Goal: Check status: Check status

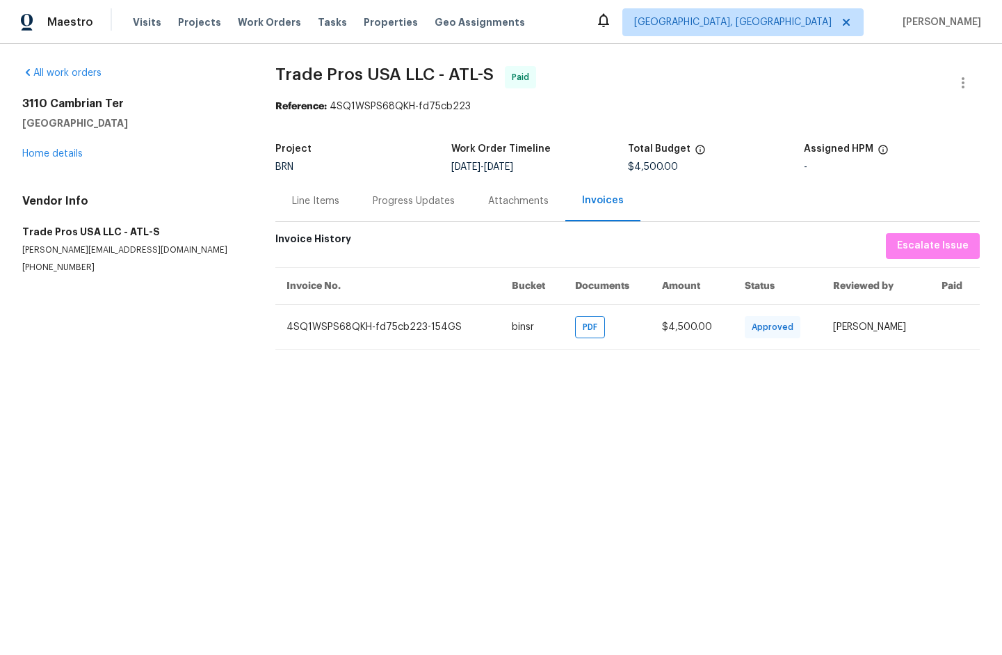
click at [313, 207] on div "Line Items" at bounding box center [315, 201] width 47 height 14
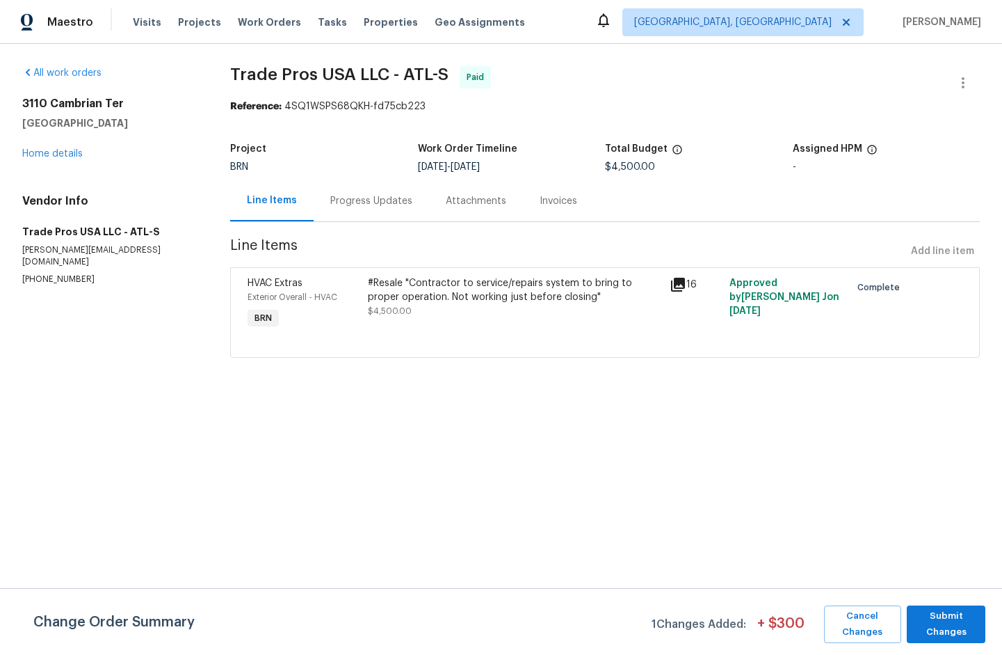
click at [677, 281] on icon at bounding box center [678, 285] width 14 height 14
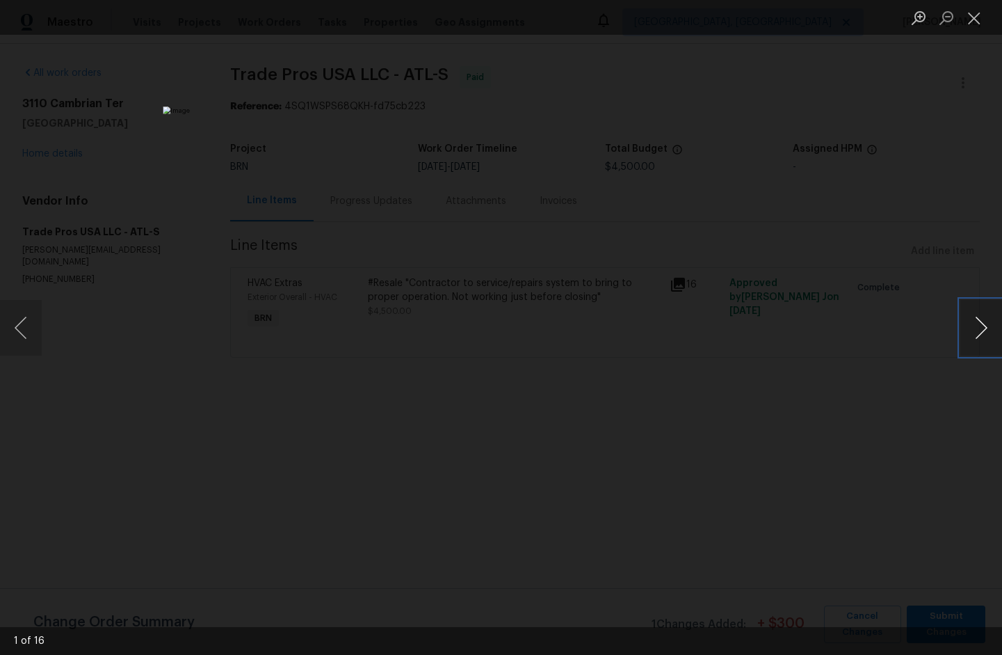
click at [986, 333] on button "Next image" at bounding box center [982, 328] width 42 height 56
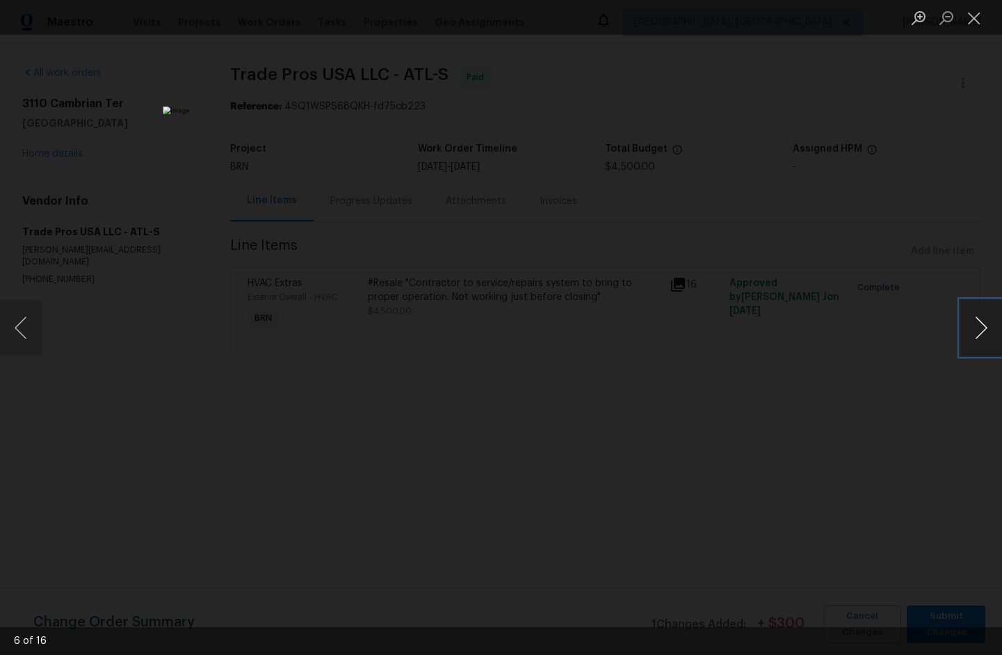
click at [986, 333] on button "Next image" at bounding box center [982, 328] width 42 height 56
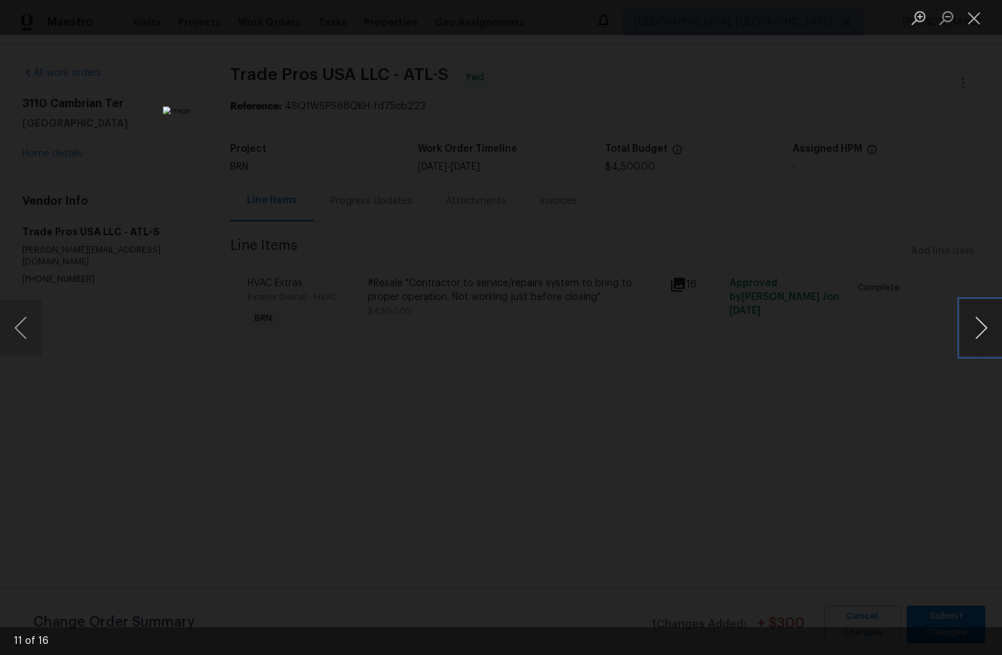
click at [986, 333] on button "Next image" at bounding box center [982, 328] width 42 height 56
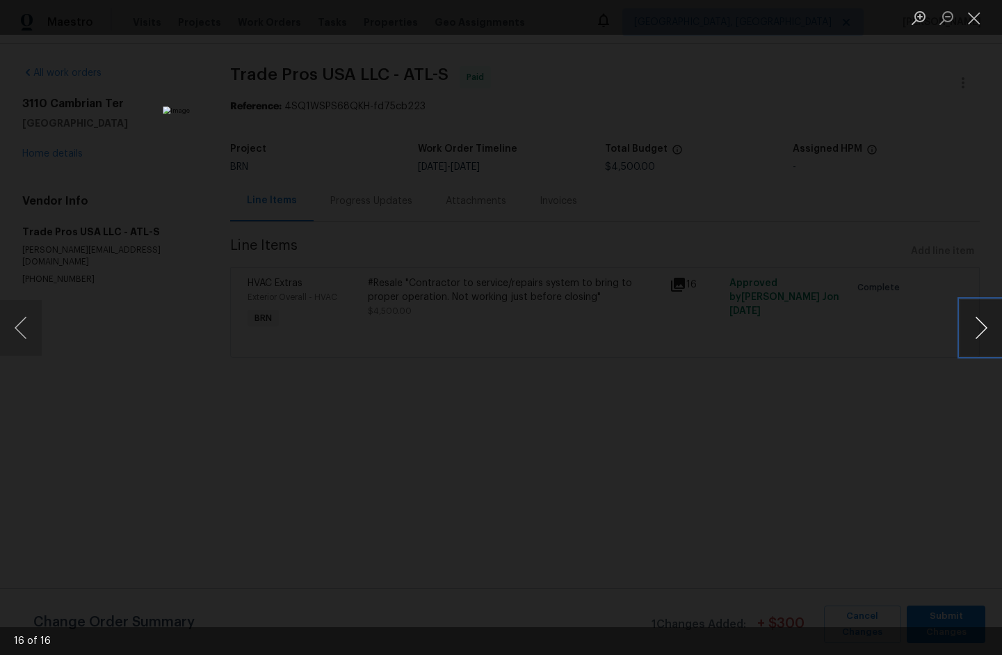
click at [986, 333] on button "Next image" at bounding box center [982, 328] width 42 height 56
click at [985, 335] on button "Next image" at bounding box center [982, 328] width 42 height 56
click at [968, 17] on button "Close lightbox" at bounding box center [975, 18] width 28 height 24
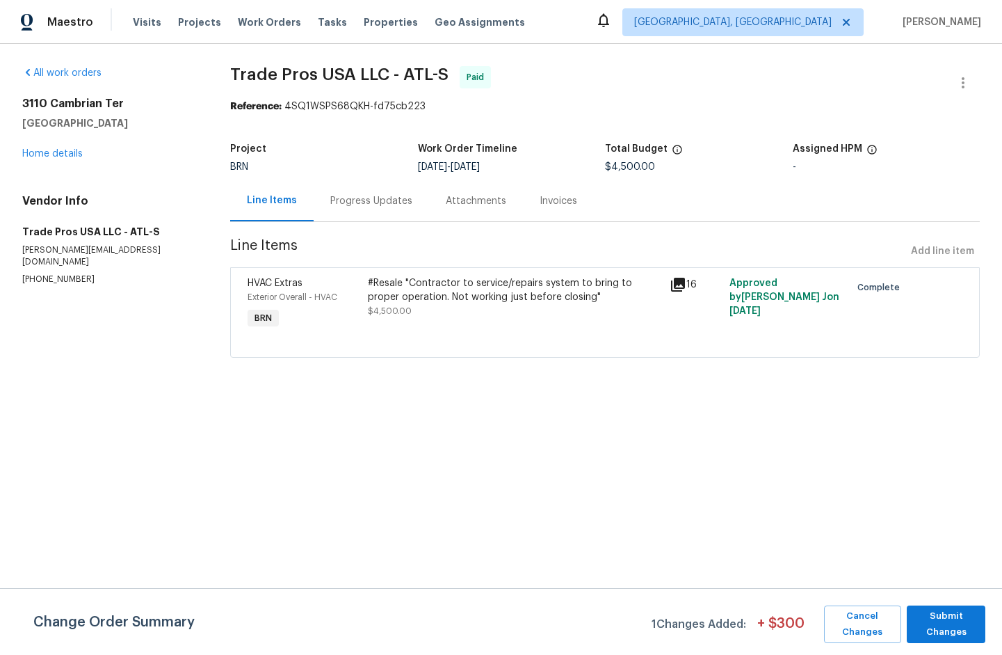
click at [358, 196] on div "Progress Updates" at bounding box center [371, 201] width 82 height 14
